Goal: Transaction & Acquisition: Purchase product/service

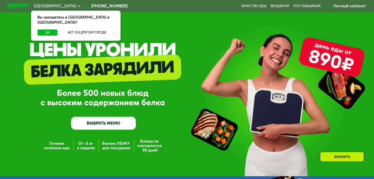
scroll to position [166, 0]
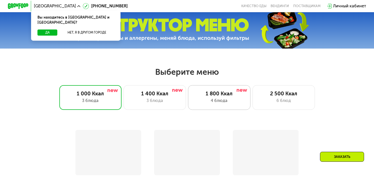
click at [225, 91] on div "1 800 Ккал" at bounding box center [220, 94] width 52 height 6
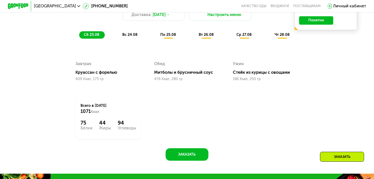
scroll to position [295, 0]
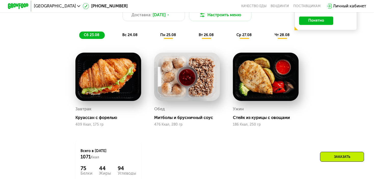
click at [129, 37] on span "вс 24.08" at bounding box center [129, 35] width 15 height 4
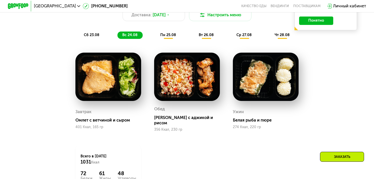
click at [163, 42] on div "Похудение и поддержание формы Доставка: [DATE] Настроить меню сб 23.08 вс 24.08…" at bounding box center [187, 16] width 314 height 51
click at [165, 37] on span "пн 25.08" at bounding box center [168, 35] width 16 height 4
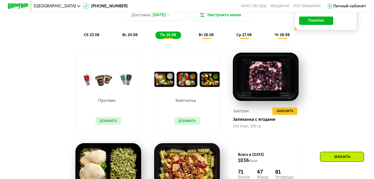
click at [211, 37] on span "вт 26.08" at bounding box center [206, 35] width 15 height 4
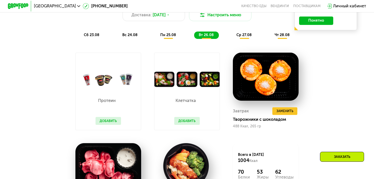
click at [250, 37] on span "ср 27.08" at bounding box center [244, 35] width 15 height 4
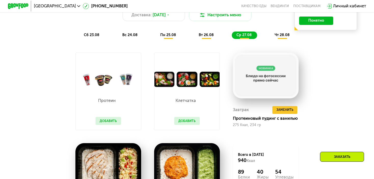
click at [279, 37] on span "чт 28.08" at bounding box center [282, 35] width 15 height 4
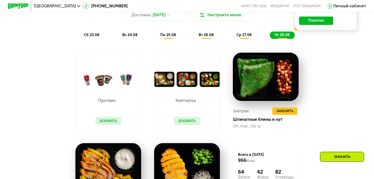
click at [317, 25] on button "Понятно" at bounding box center [316, 21] width 34 height 8
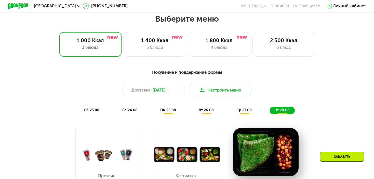
scroll to position [218, 0]
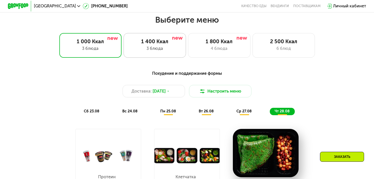
click at [188, 46] on div "1 400 Ккал 3 блюда" at bounding box center [219, 45] width 62 height 25
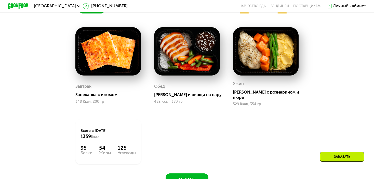
scroll to position [295, 0]
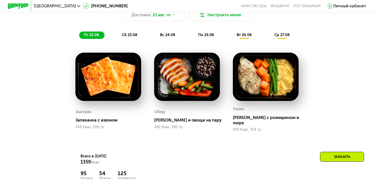
click at [156, 39] on div "сб 23.08" at bounding box center [168, 35] width 25 height 7
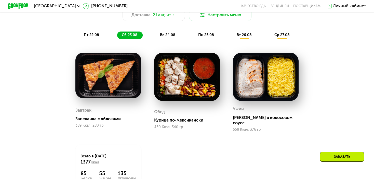
click at [163, 37] on span "вс 24.08" at bounding box center [167, 35] width 15 height 4
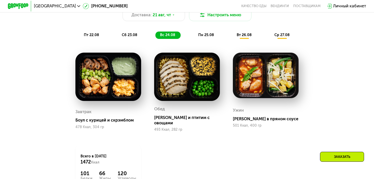
click at [203, 37] on span "пн 25.08" at bounding box center [206, 35] width 16 height 4
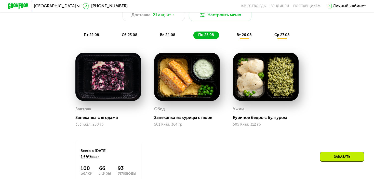
click at [248, 36] on span "вт 26.08" at bounding box center [244, 35] width 15 height 4
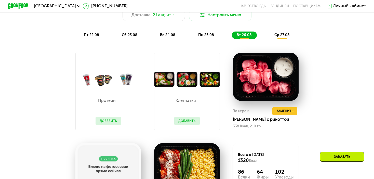
click at [273, 38] on div "ср 27.08" at bounding box center [282, 35] width 25 height 7
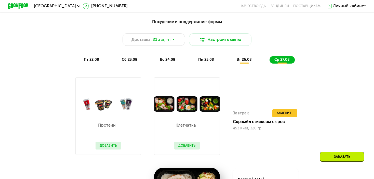
scroll to position [244, 0]
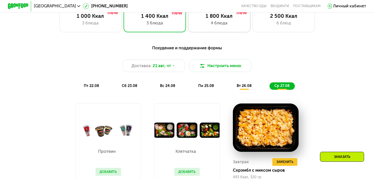
click at [214, 26] on div "4 блюда" at bounding box center [220, 23] width 52 height 6
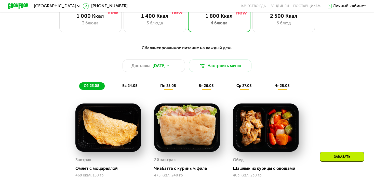
click at [135, 88] on span "вс 24.08" at bounding box center [129, 86] width 15 height 4
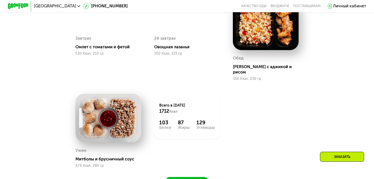
scroll to position [269, 0]
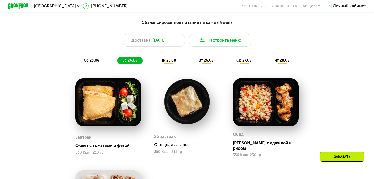
click at [169, 63] on span "пн 25.08" at bounding box center [168, 60] width 16 height 4
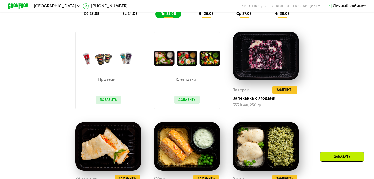
scroll to position [295, 0]
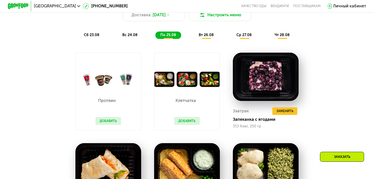
click at [211, 36] on span "вт 26.08" at bounding box center [206, 35] width 15 height 4
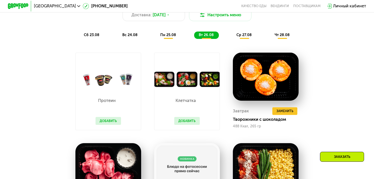
click at [246, 37] on span "ср 27.08" at bounding box center [244, 35] width 15 height 4
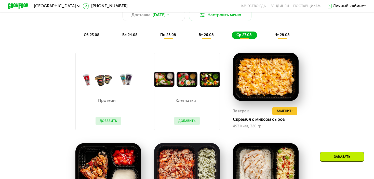
click at [287, 36] on span "чт 28.08" at bounding box center [282, 35] width 15 height 4
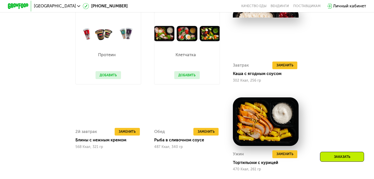
scroll to position [320, 0]
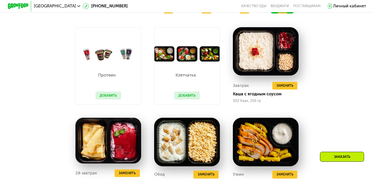
click at [342, 7] on div "Личный кабинет" at bounding box center [349, 6] width 33 height 6
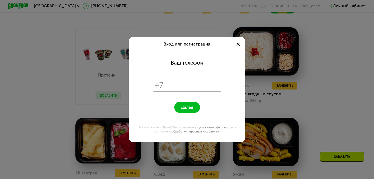
scroll to position [0, 0]
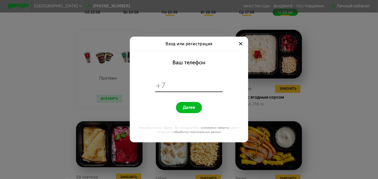
click at [179, 85] on input "tel" at bounding box center [195, 86] width 54 height 10
click at [239, 44] on div at bounding box center [240, 44] width 6 height 6
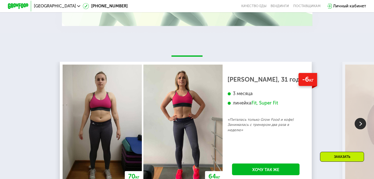
scroll to position [1034, 0]
